Goal: Find specific page/section: Find specific page/section

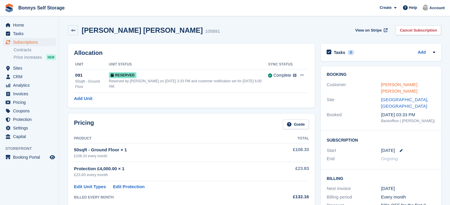
click at [403, 82] on link "[PERSON_NAME] [PERSON_NAME]" at bounding box center [399, 88] width 36 height 12
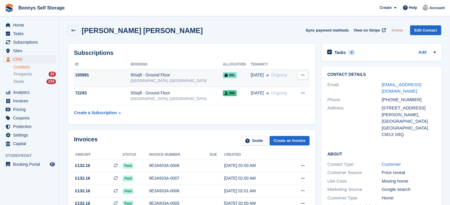
click at [171, 76] on div "50sqft - Ground Floor" at bounding box center [176, 75] width 92 height 6
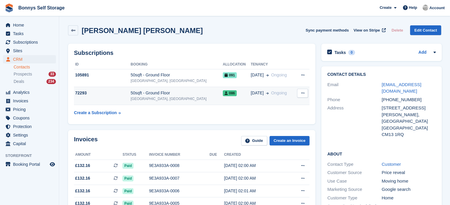
click at [161, 94] on div "50sqft - Ground Floor" at bounding box center [176, 93] width 92 height 6
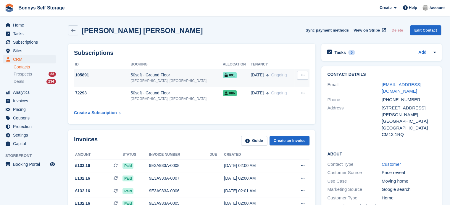
click at [168, 75] on div "50sqft - Ground Floor" at bounding box center [176, 75] width 92 height 6
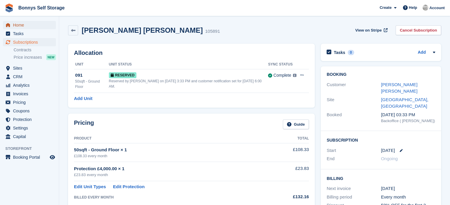
click at [15, 27] on span "Home" at bounding box center [30, 25] width 35 height 8
